Goal: Task Accomplishment & Management: Manage account settings

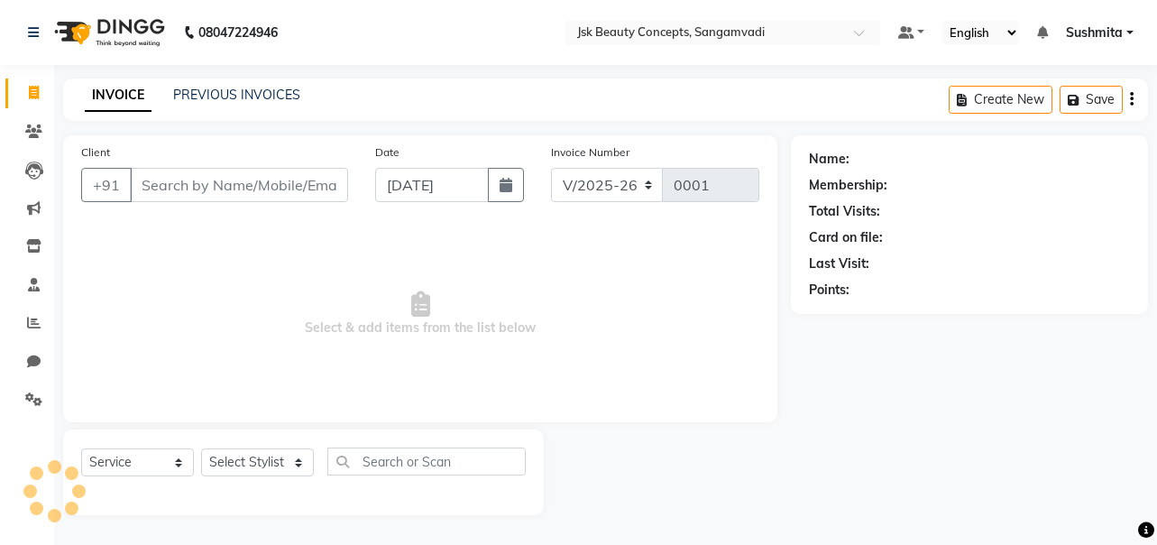
select select "7670"
select select "service"
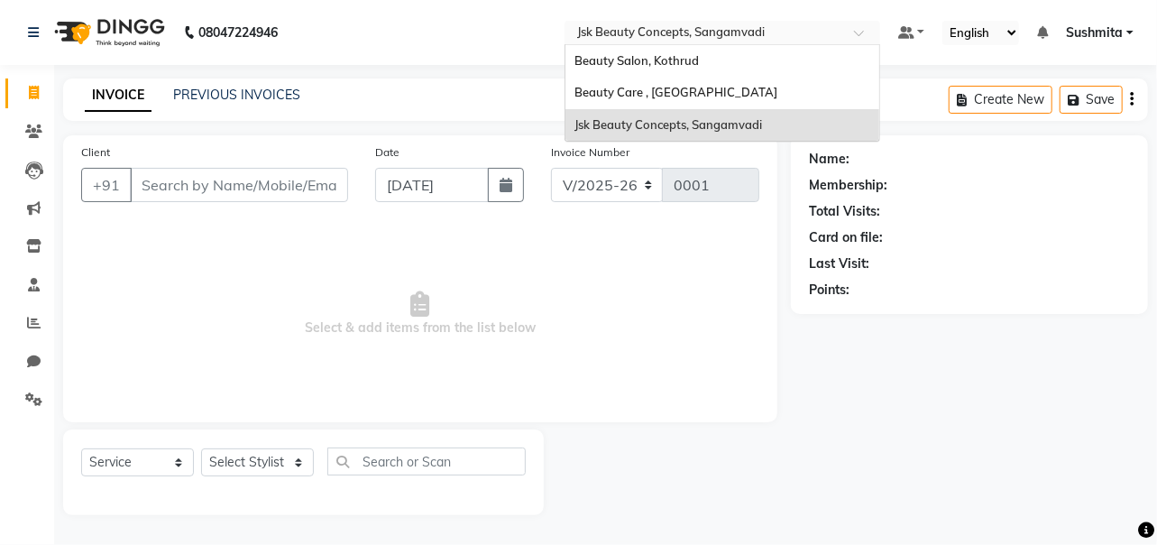
click at [680, 31] on input "text" at bounding box center [705, 34] width 262 height 18
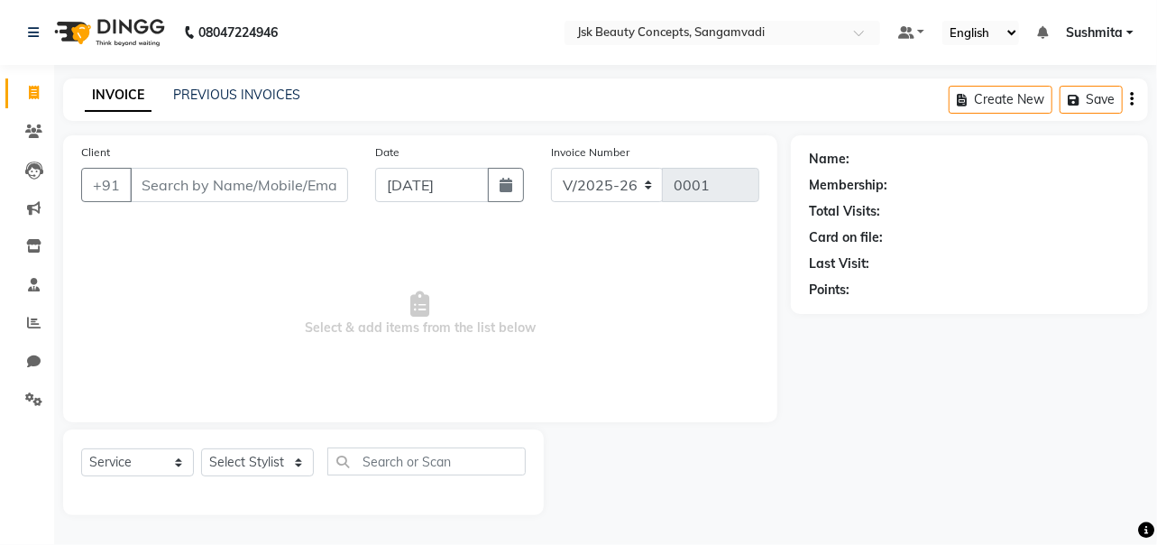
click at [1086, 37] on span "Sushmita" at bounding box center [1094, 32] width 57 height 19
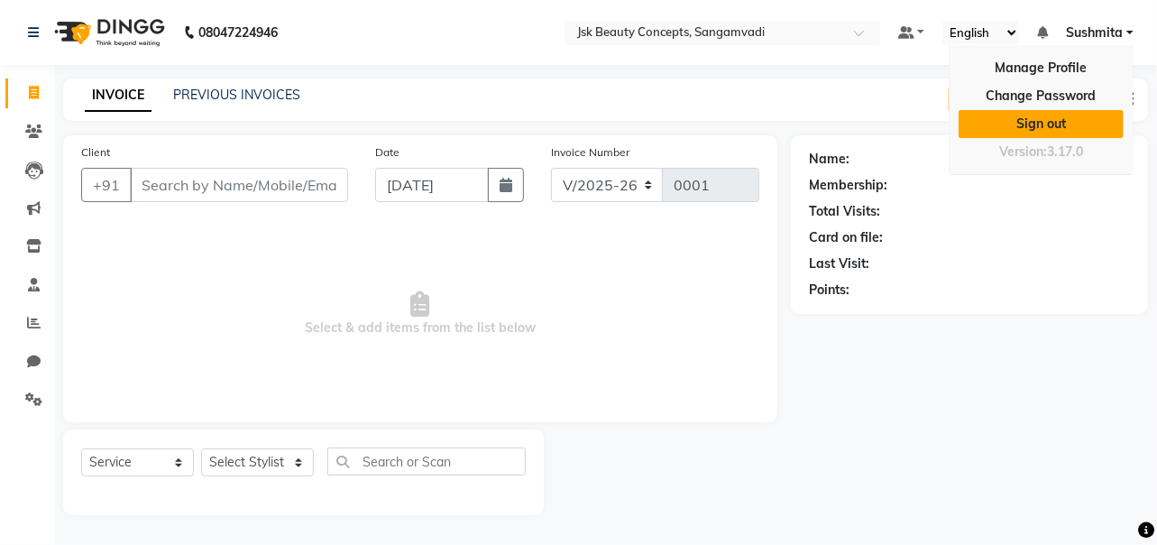
click at [1030, 115] on link "Sign out" at bounding box center [1041, 124] width 165 height 28
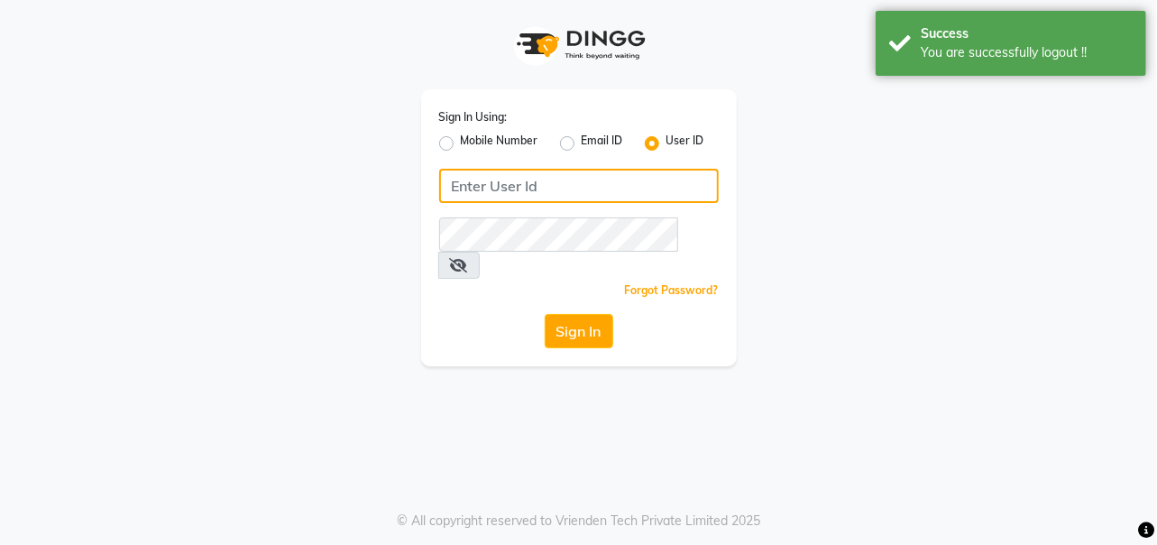
type input "9552753177"
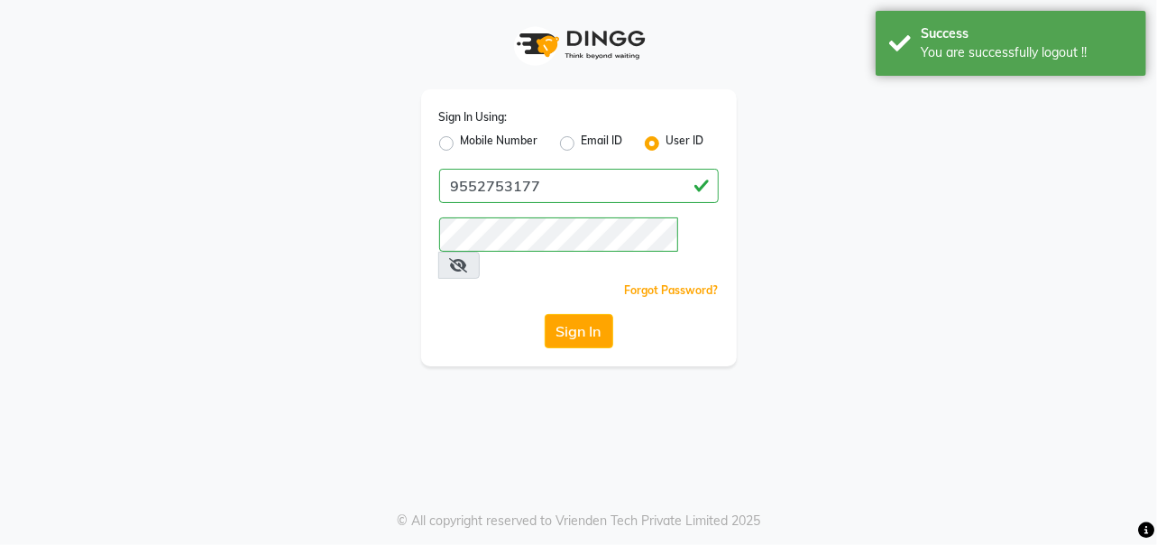
click at [461, 149] on label "Mobile Number" at bounding box center [500, 144] width 78 height 22
click at [461, 144] on input "Mobile Number" at bounding box center [467, 139] width 12 height 12
radio input "true"
radio input "false"
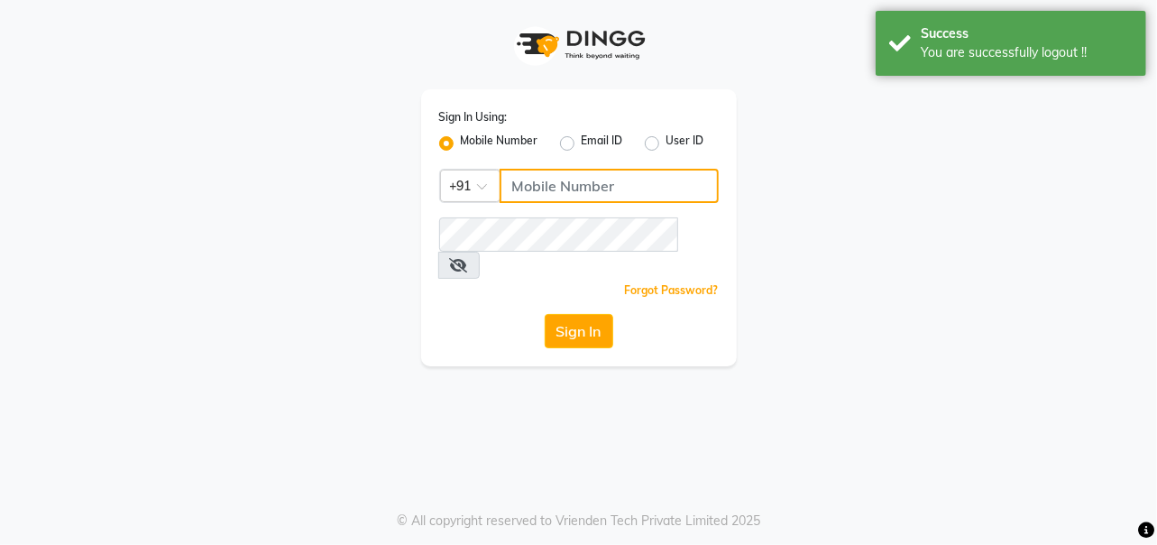
click at [550, 193] on input "Username" at bounding box center [609, 186] width 219 height 34
type input "7828442979"
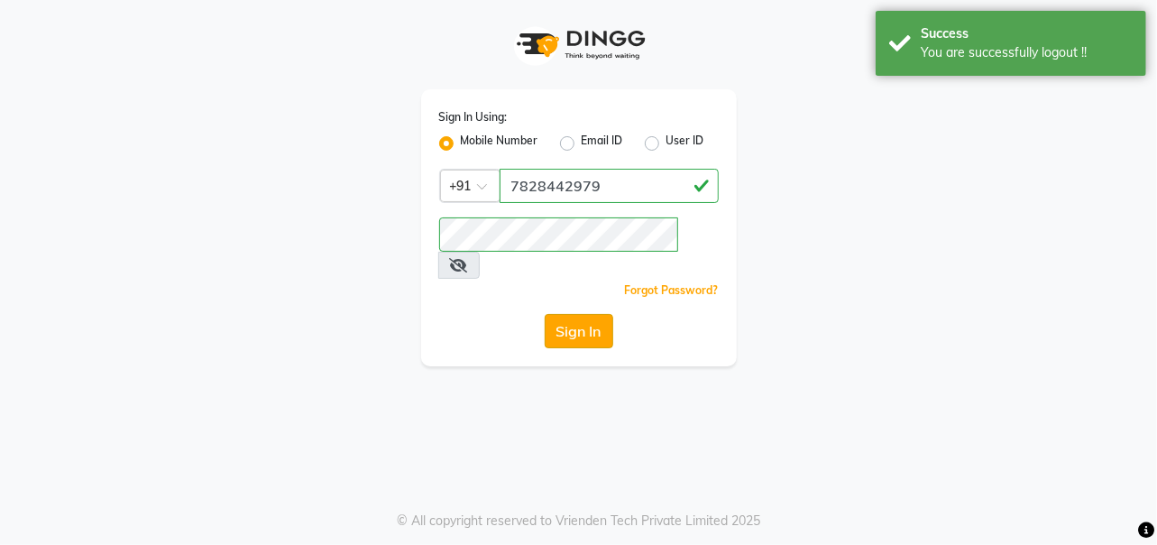
click at [592, 314] on button "Sign In" at bounding box center [579, 331] width 69 height 34
